Goal: Obtain resource: Obtain resource

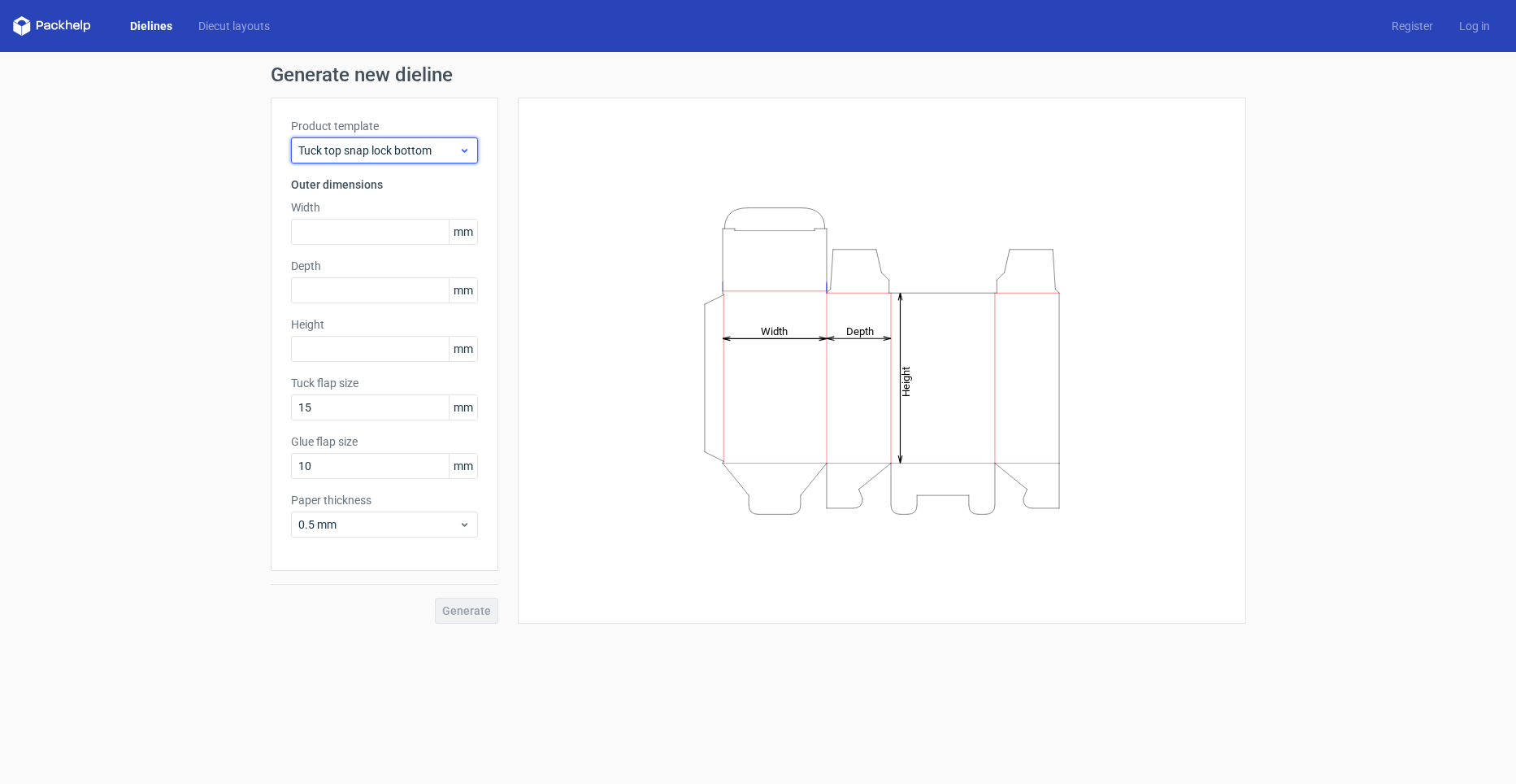
click at [338, 150] on span "Tuck top snap lock bottom" at bounding box center [379, 150] width 160 height 16
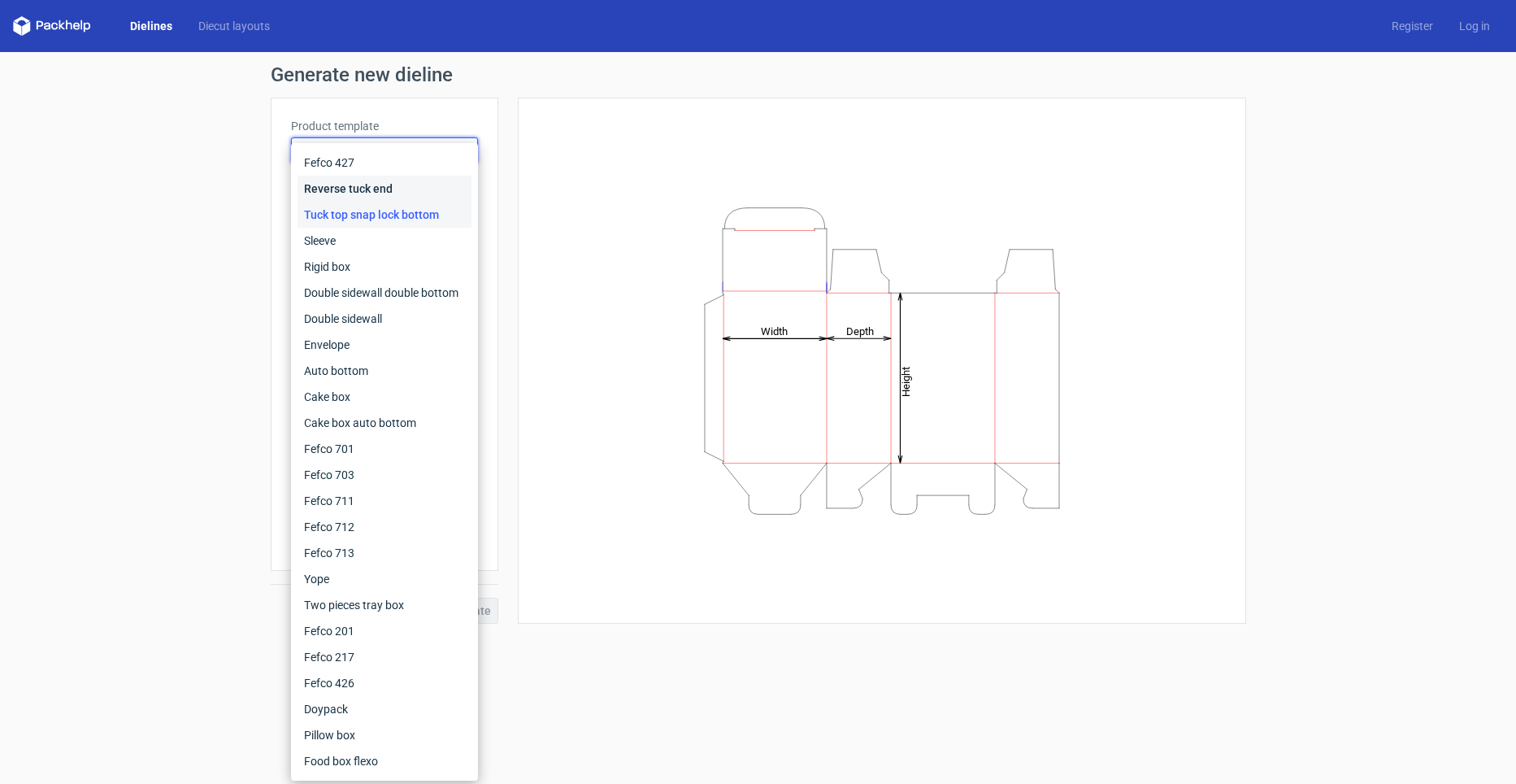
click at [366, 186] on div "Reverse tuck end" at bounding box center [385, 189] width 174 height 26
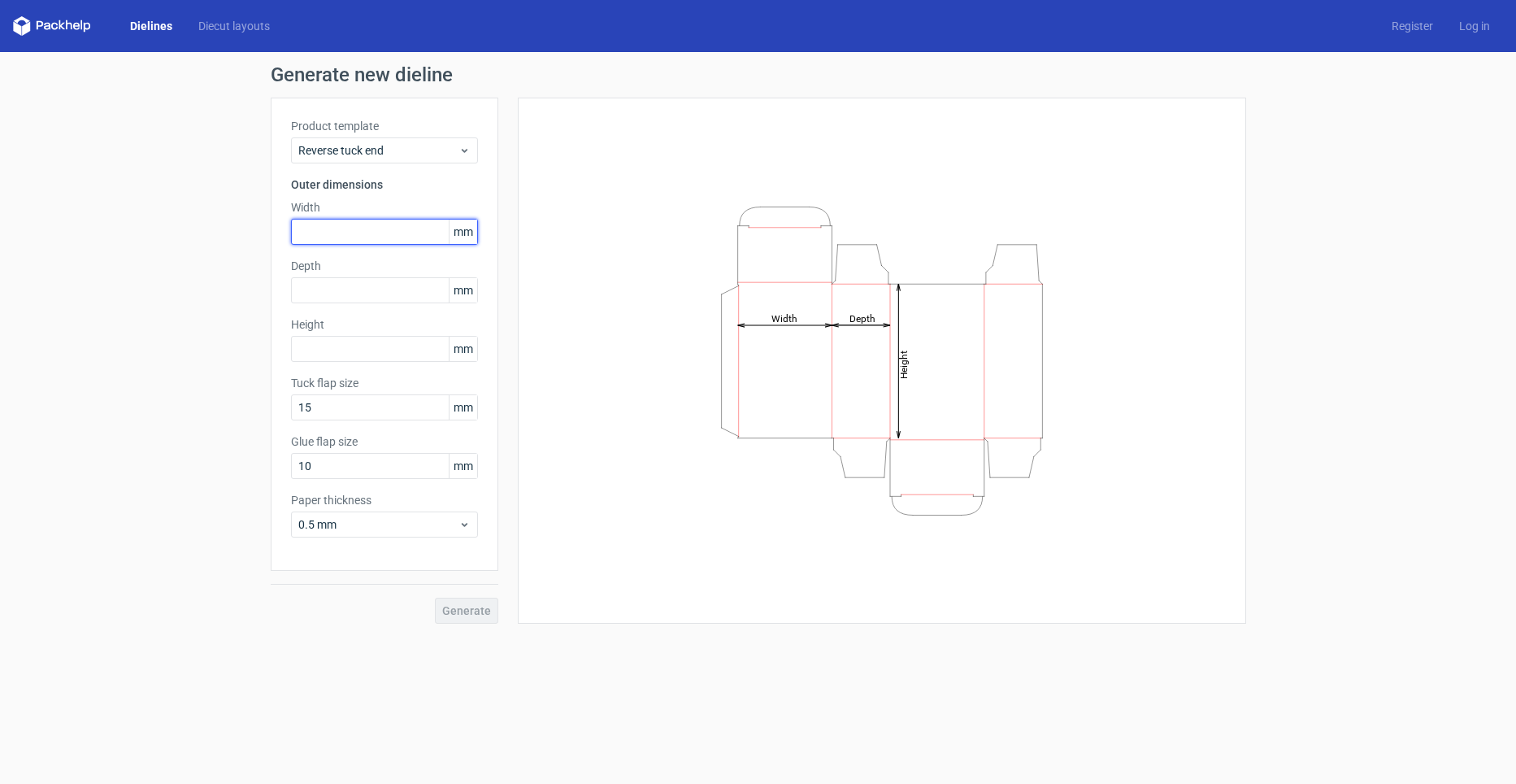
click at [396, 220] on input "text" at bounding box center [384, 231] width 187 height 26
type input "92"
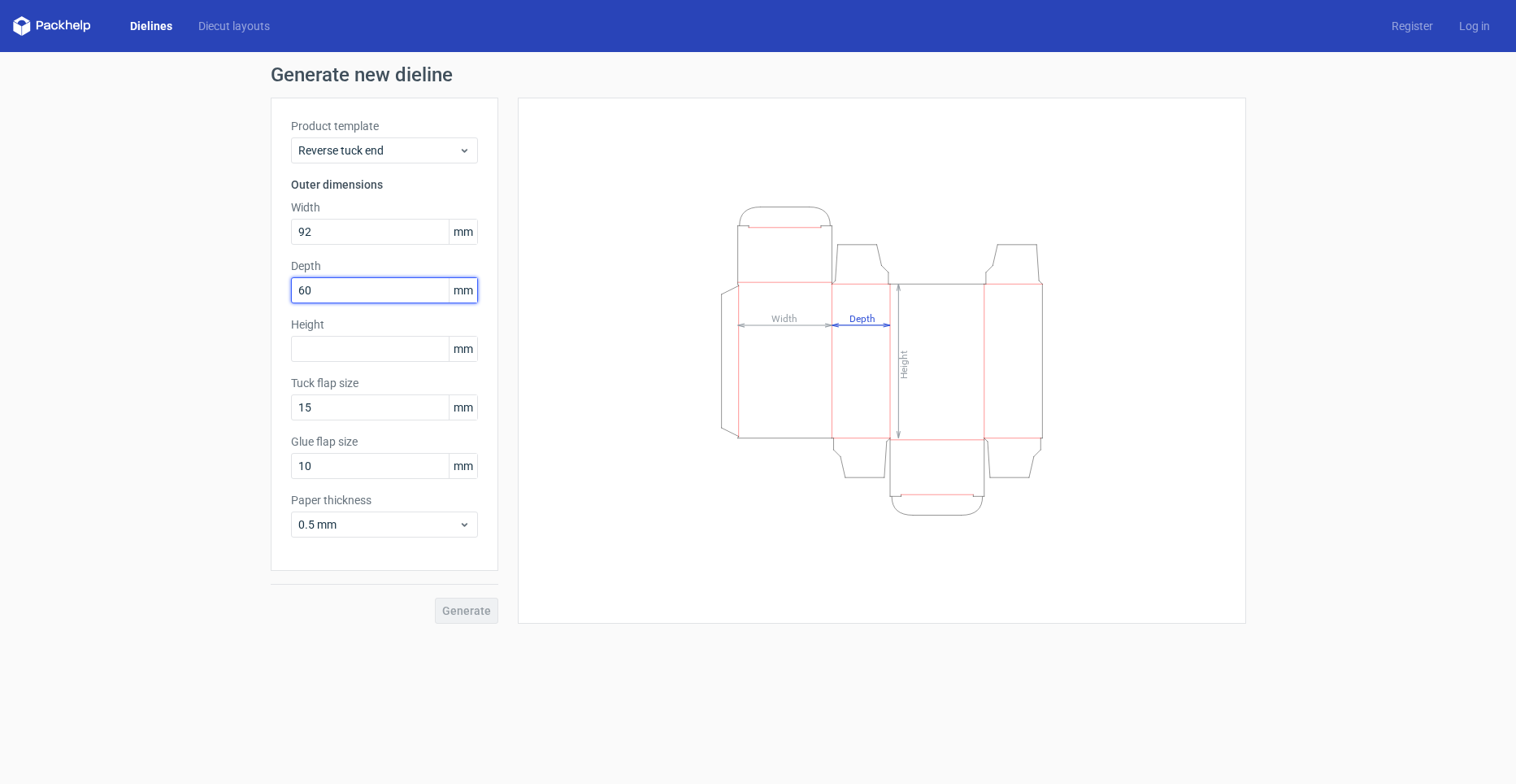
type input "60"
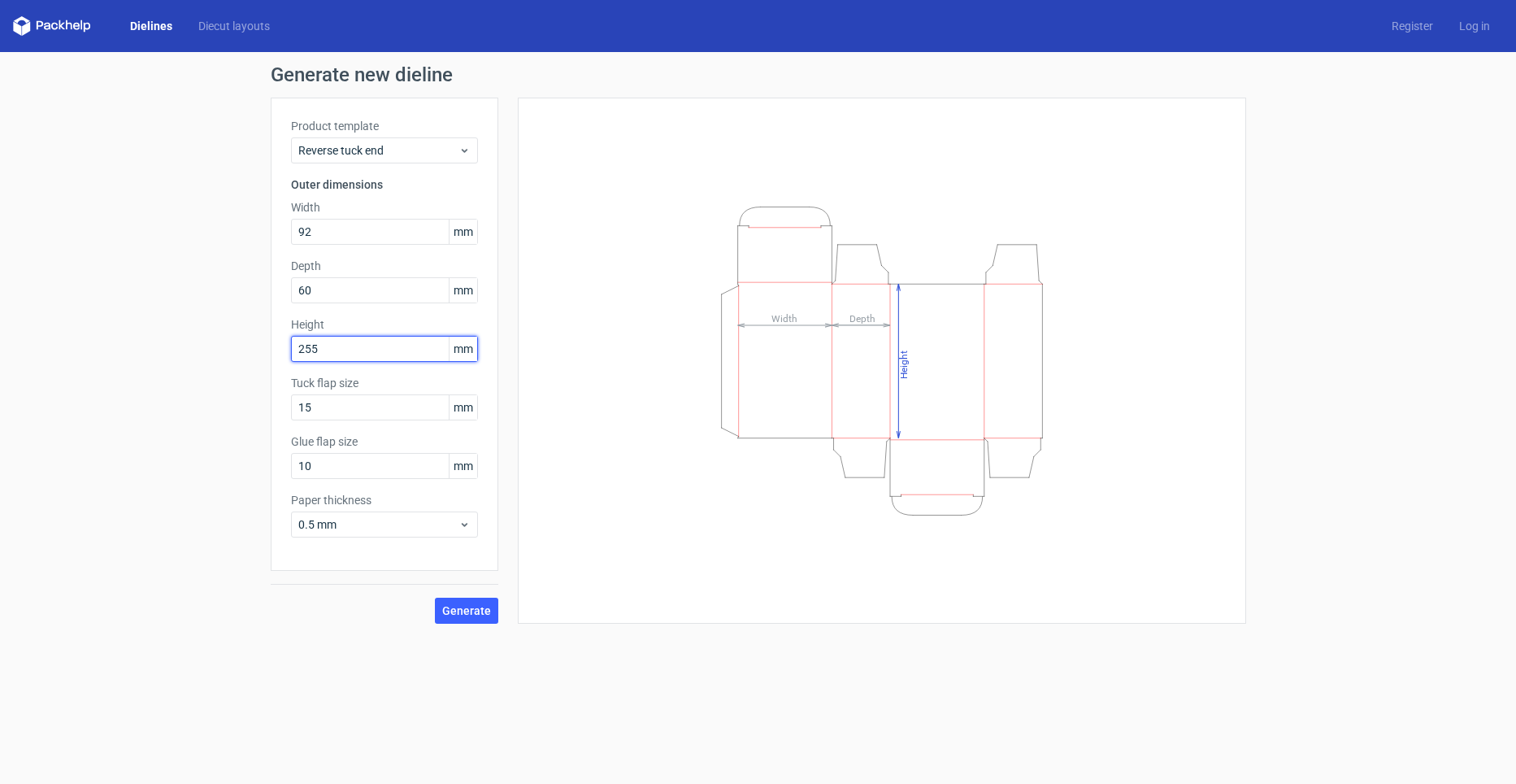
type input "255"
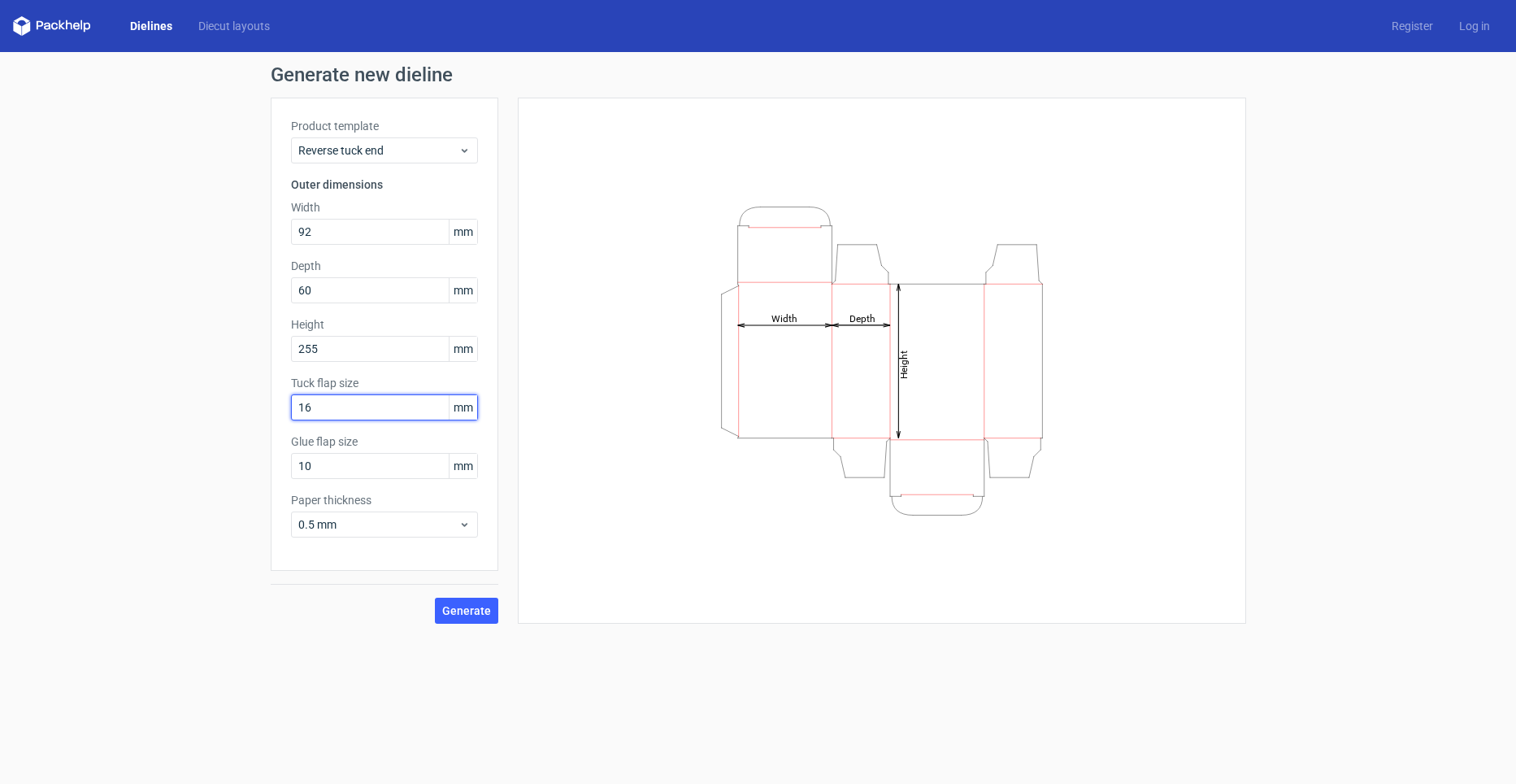
type input "16"
type input "11"
click at [400, 527] on span "0.5 mm" at bounding box center [379, 524] width 160 height 16
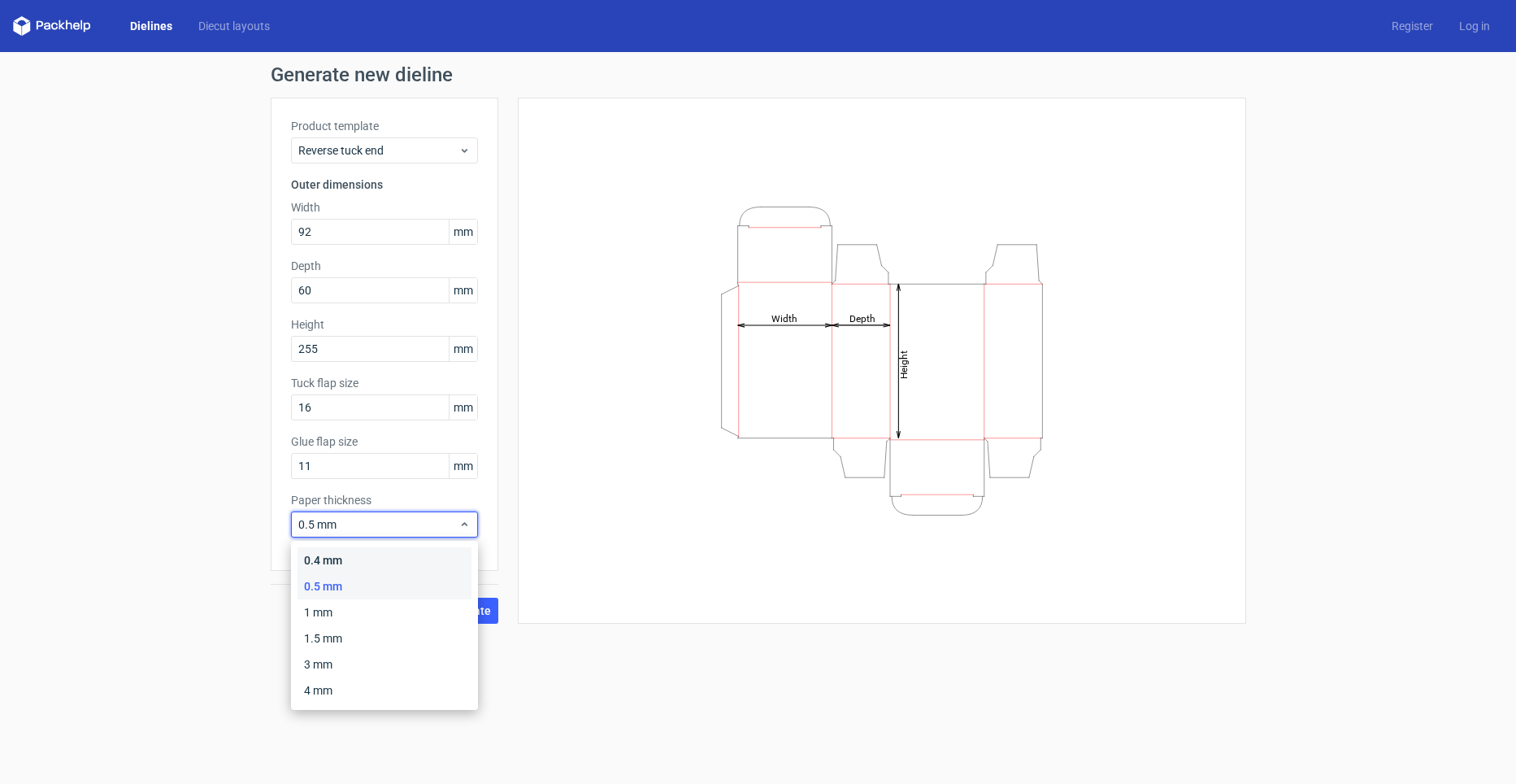
click at [346, 568] on div "0.4 mm" at bounding box center [385, 560] width 174 height 26
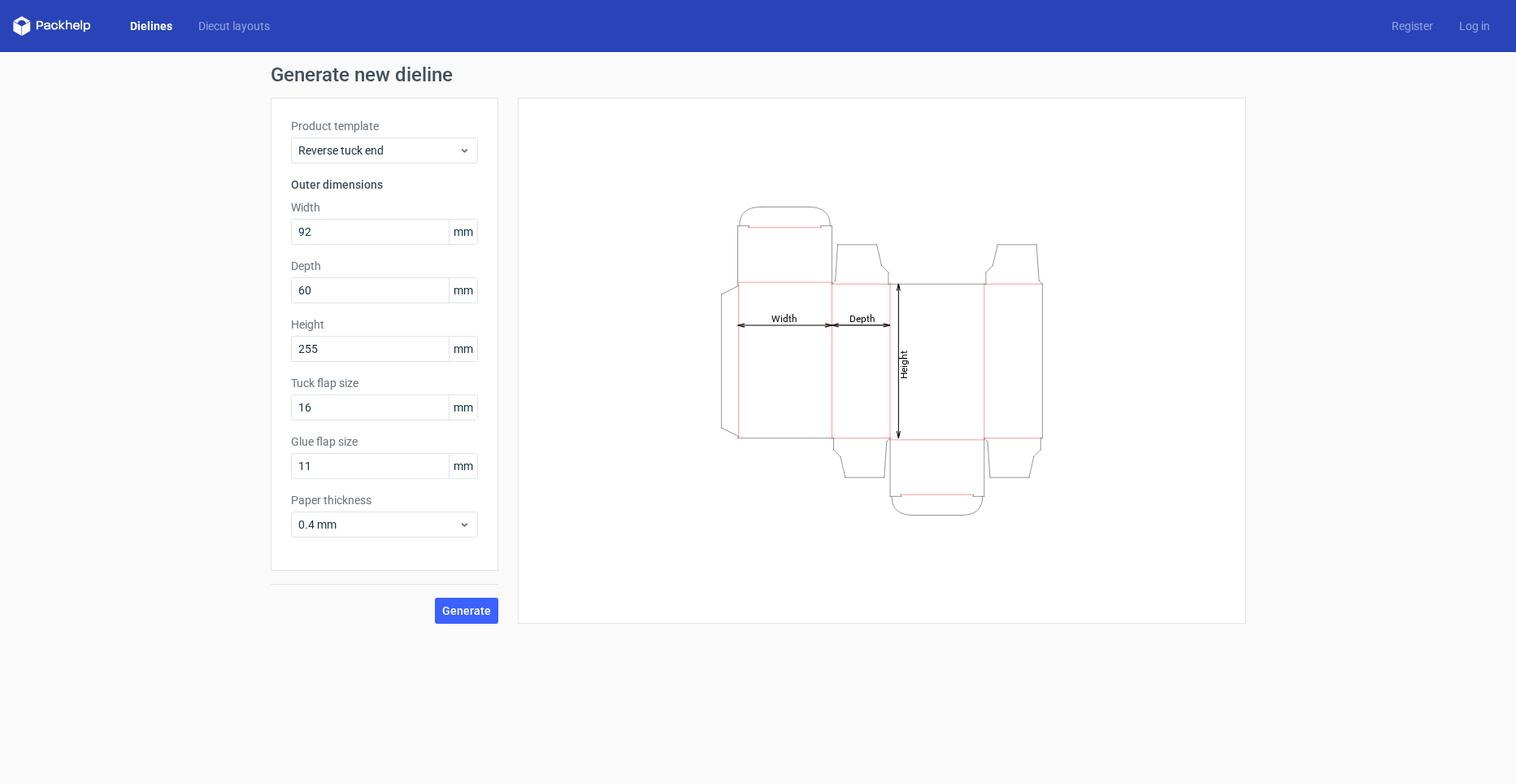
drag, startPoint x: 0, startPoint y: 58, endPoint x: 247, endPoint y: 550, distance: 550.5
click at [261, 562] on div "Generate new dieline Product template Reverse tuck end Outer dimensions Width 9…" at bounding box center [758, 344] width 1516 height 584
click at [205, 479] on div "Generate new dieline Product template Reverse tuck end Outer dimensions Width 9…" at bounding box center [758, 344] width 1516 height 584
click at [476, 615] on span "Generate" at bounding box center [466, 610] width 49 height 11
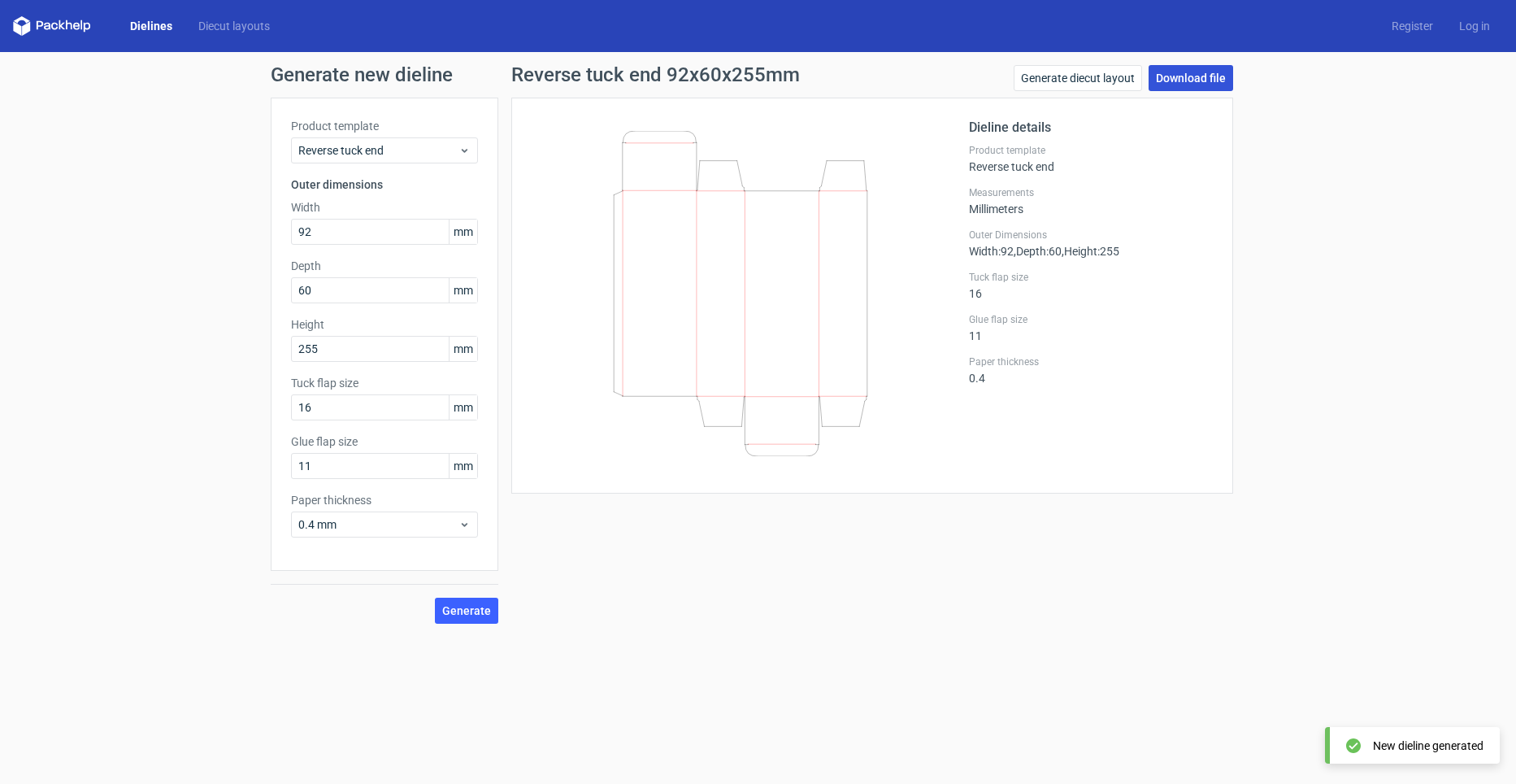
click at [1212, 85] on link "Download file" at bounding box center [1191, 78] width 84 height 26
